Goal: Navigation & Orientation: Find specific page/section

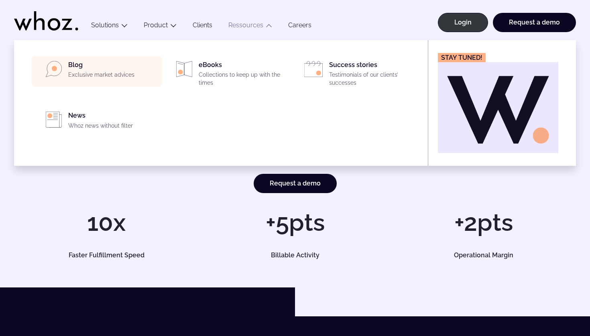
click at [95, 73] on p "Exclusive market advices" at bounding box center [112, 75] width 89 height 8
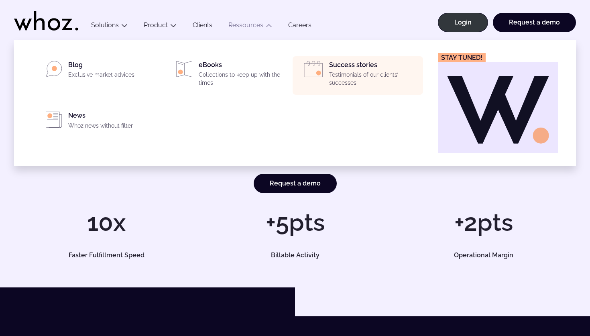
click at [329, 61] on div "Success stories Testimonials of our clients’ successes" at bounding box center [358, 75] width 121 height 29
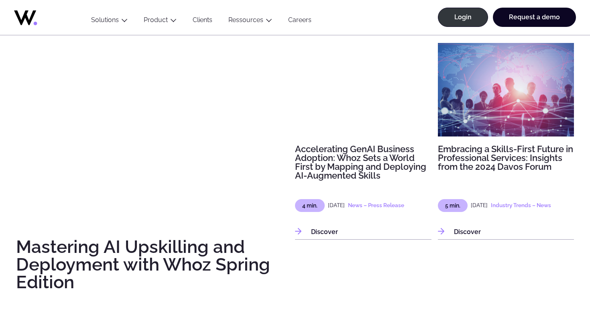
scroll to position [550, 0]
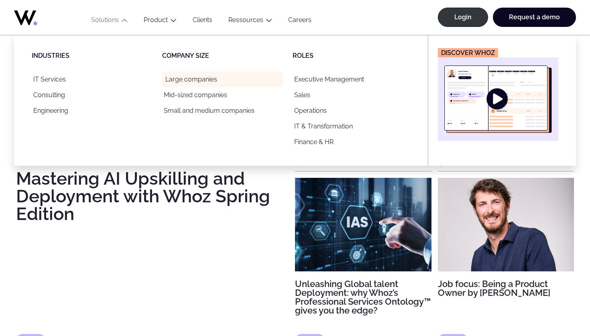
click at [185, 85] on link "Large companies" at bounding box center [222, 80] width 121 height 16
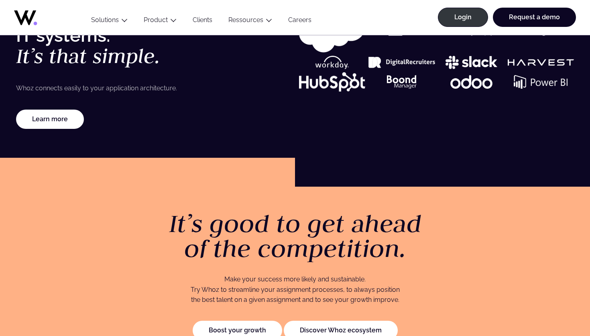
scroll to position [1627, 0]
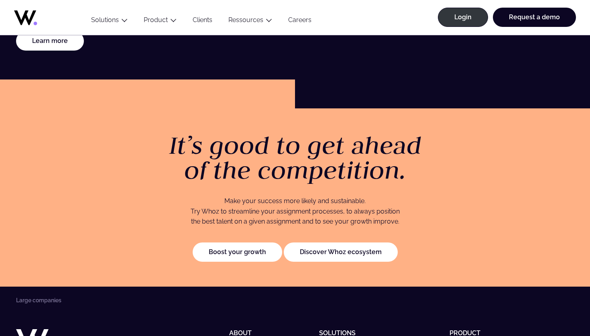
click at [24, 22] on icon at bounding box center [46, 15] width 64 height 19
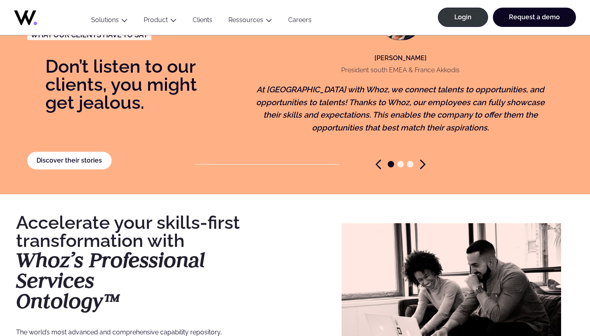
scroll to position [1805, 0]
